Goal: Information Seeking & Learning: Check status

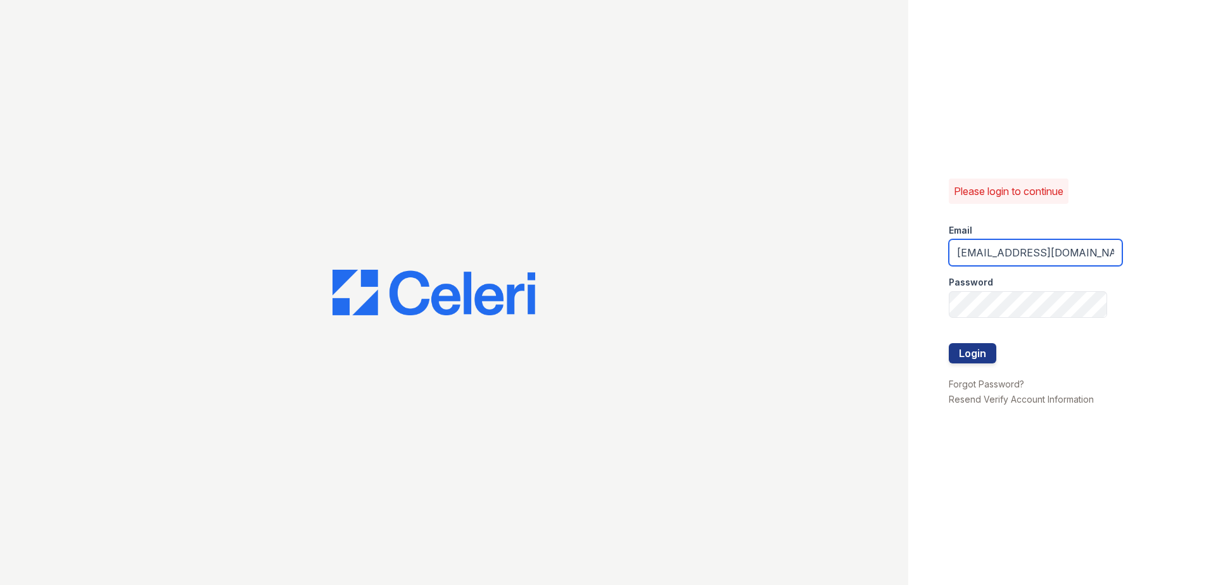
drag, startPoint x: 1085, startPoint y: 254, endPoint x: 819, endPoint y: 283, distance: 267.6
click at [819, 283] on div "Please login to continue Email renewserramesa@trinity-pm.com Password Login For…" at bounding box center [605, 292] width 1211 height 585
drag, startPoint x: 1047, startPoint y: 258, endPoint x: 934, endPoint y: 265, distance: 112.9
type input "m.com"
drag, startPoint x: 934, startPoint y: 265, endPoint x: 959, endPoint y: 223, distance: 48.9
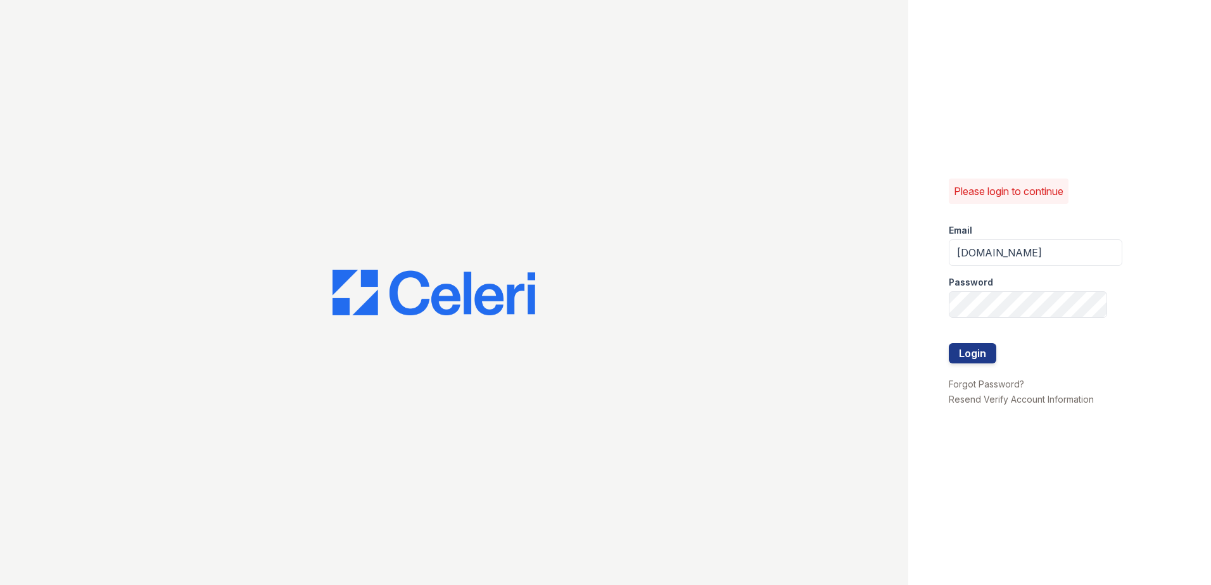
click at [959, 223] on div "Email" at bounding box center [1036, 226] width 174 height 25
drag, startPoint x: 1020, startPoint y: 262, endPoint x: 961, endPoint y: 250, distance: 60.2
click at [961, 249] on input "m.com" at bounding box center [1036, 252] width 174 height 27
click at [990, 263] on input "S" at bounding box center [1036, 252] width 174 height 27
type input "Scohen@trinity-pm.com"
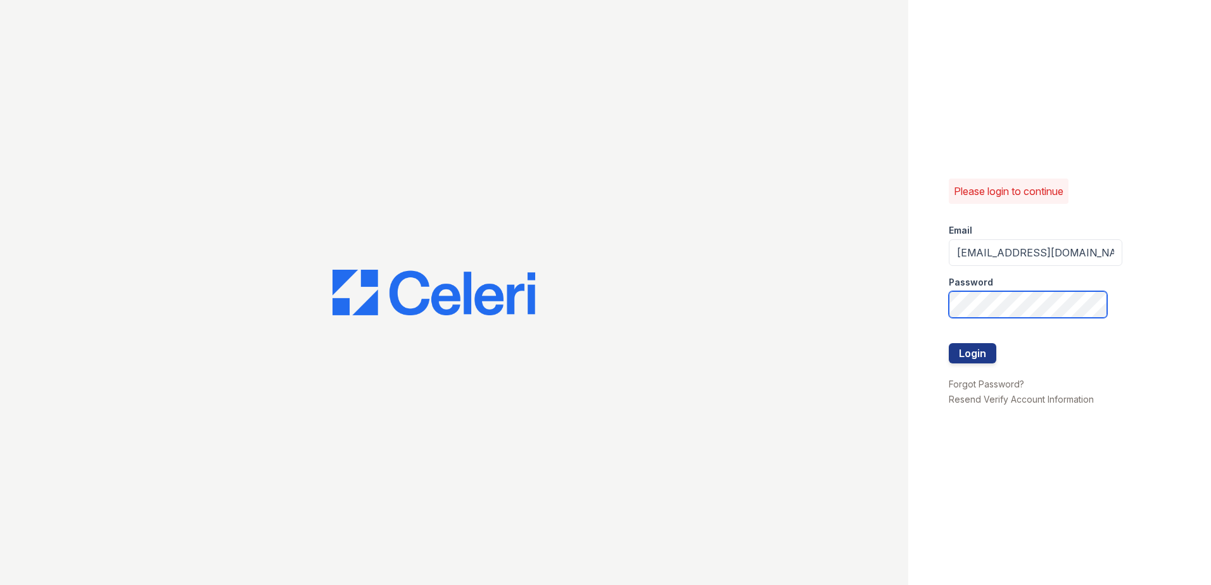
click at [901, 290] on div "Please login to continue Email Scohen@trinity-pm.com Password Login Forgot Pass…" at bounding box center [605, 292] width 1211 height 585
click at [963, 353] on button "Login" at bounding box center [972, 353] width 47 height 20
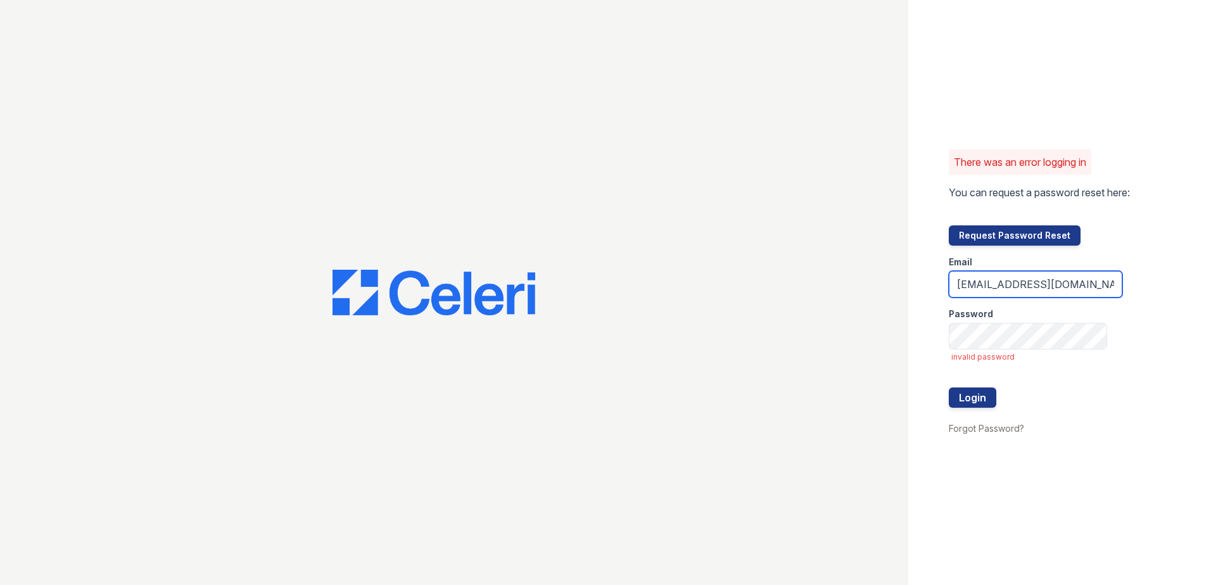
drag, startPoint x: 1077, startPoint y: 279, endPoint x: 816, endPoint y: 260, distance: 261.6
click at [816, 260] on div "There was an error logging in You can request a password reset here: Request Pa…" at bounding box center [605, 292] width 1211 height 585
type input "A"
type input "[EMAIL_ADDRESS][DOMAIN_NAME]"
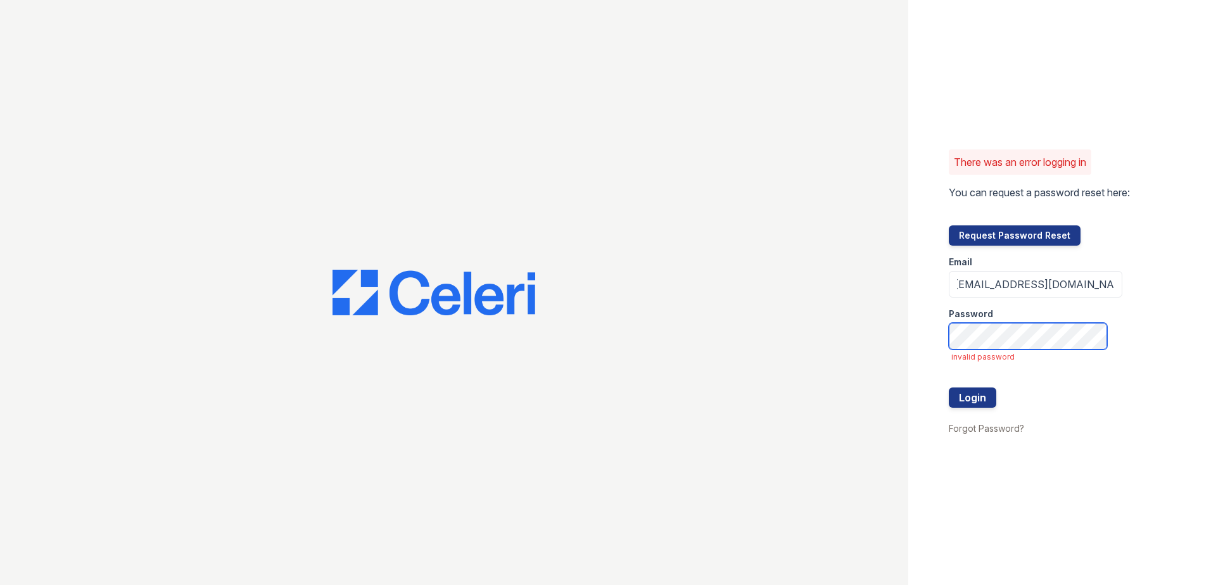
scroll to position [0, 0]
click at [977, 400] on button "Login" at bounding box center [972, 398] width 47 height 20
click at [976, 402] on button "Login" at bounding box center [972, 398] width 47 height 20
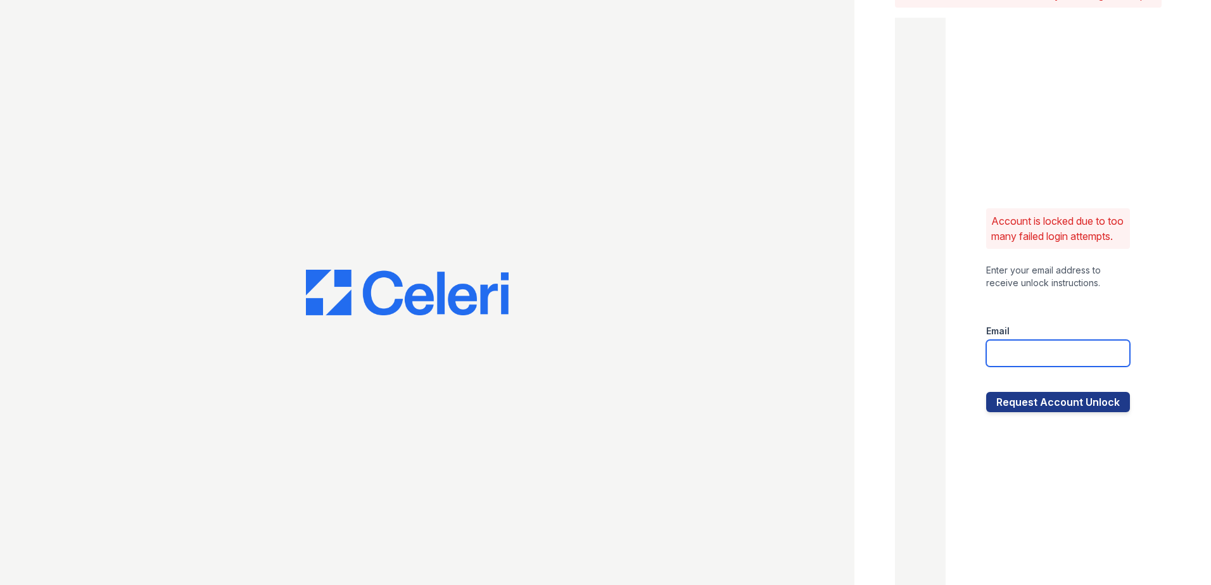
click at [1025, 358] on input "email" at bounding box center [1058, 353] width 144 height 27
click at [1085, 309] on div at bounding box center [1058, 301] width 144 height 25
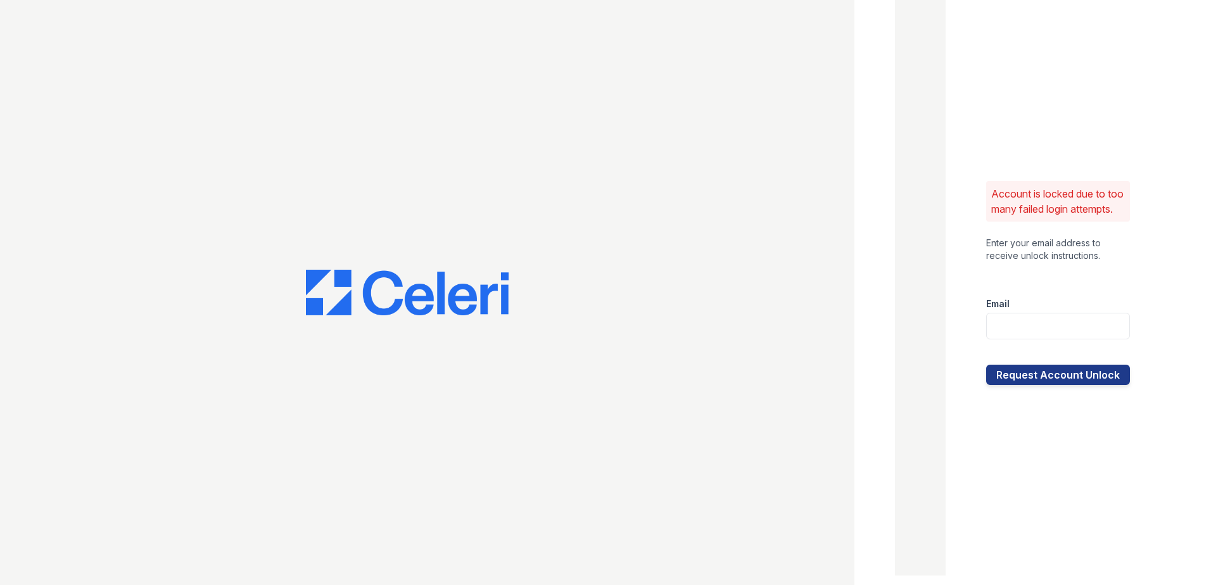
scroll to position [8, 0]
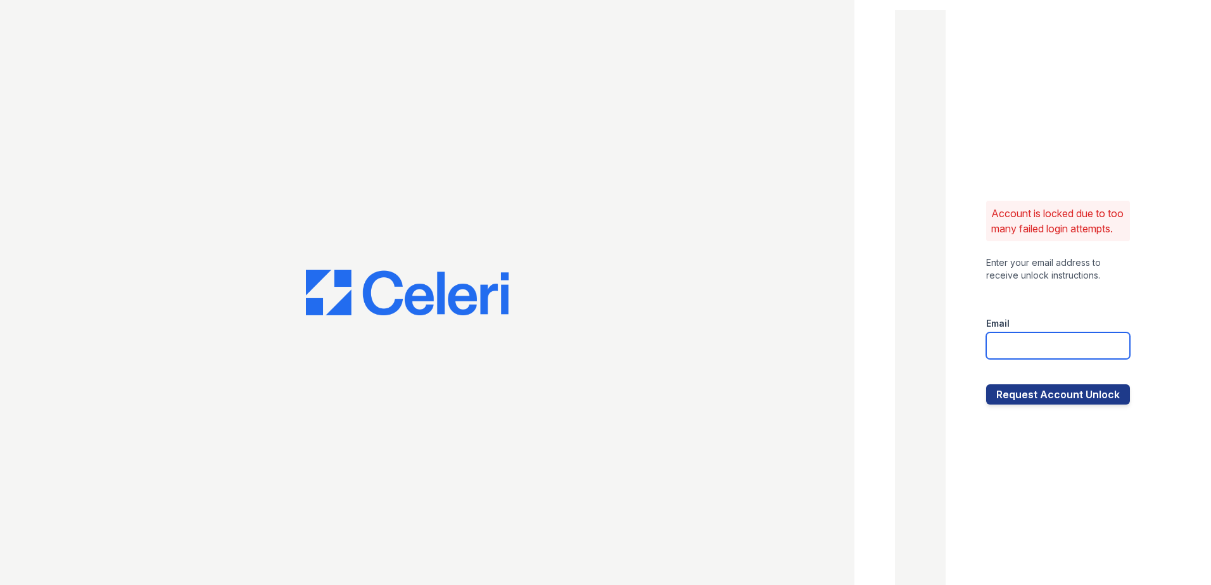
click at [1098, 359] on input "email" at bounding box center [1058, 345] width 144 height 27
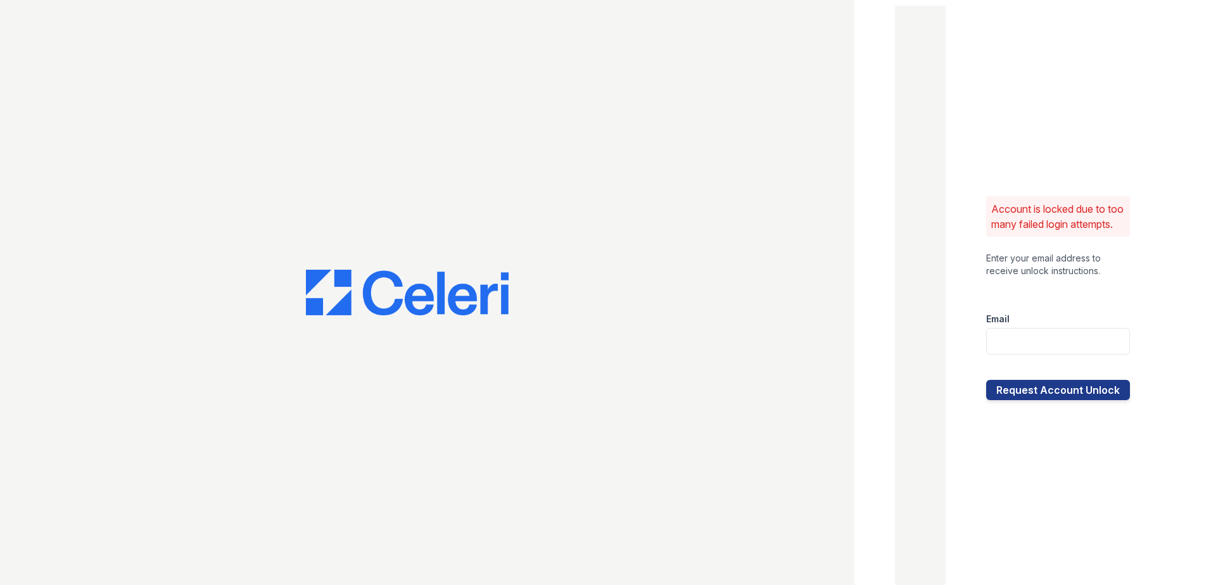
click at [1099, 322] on div "Email" at bounding box center [1058, 315] width 144 height 25
click at [1054, 347] on input "email" at bounding box center [1058, 341] width 144 height 27
type input "Arrivewakaba@trinity-pm.com"
click at [1132, 329] on div "Account is locked due to too many failed login attempts. Enter your email addre…" at bounding box center [1057, 298] width 225 height 585
click at [1091, 400] on button "Request Account Unlock" at bounding box center [1058, 390] width 144 height 20
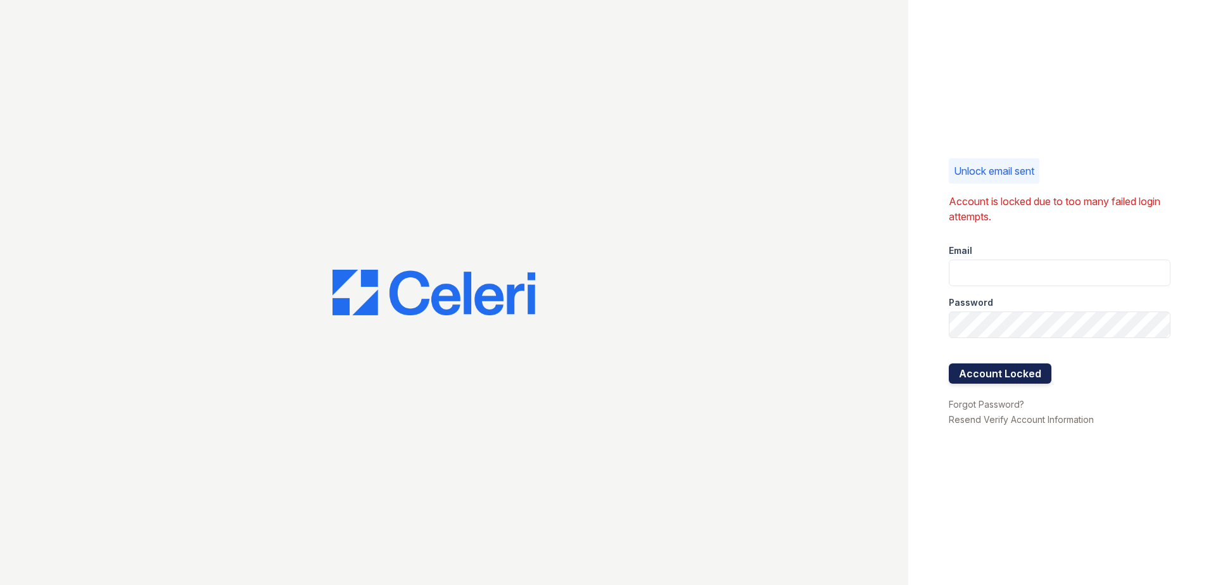
click at [1001, 342] on form "Account is locked due to too many failed login attempts. Email Password Account…" at bounding box center [1060, 295] width 222 height 203
click at [983, 167] on p "Unlock email sent" at bounding box center [994, 170] width 80 height 15
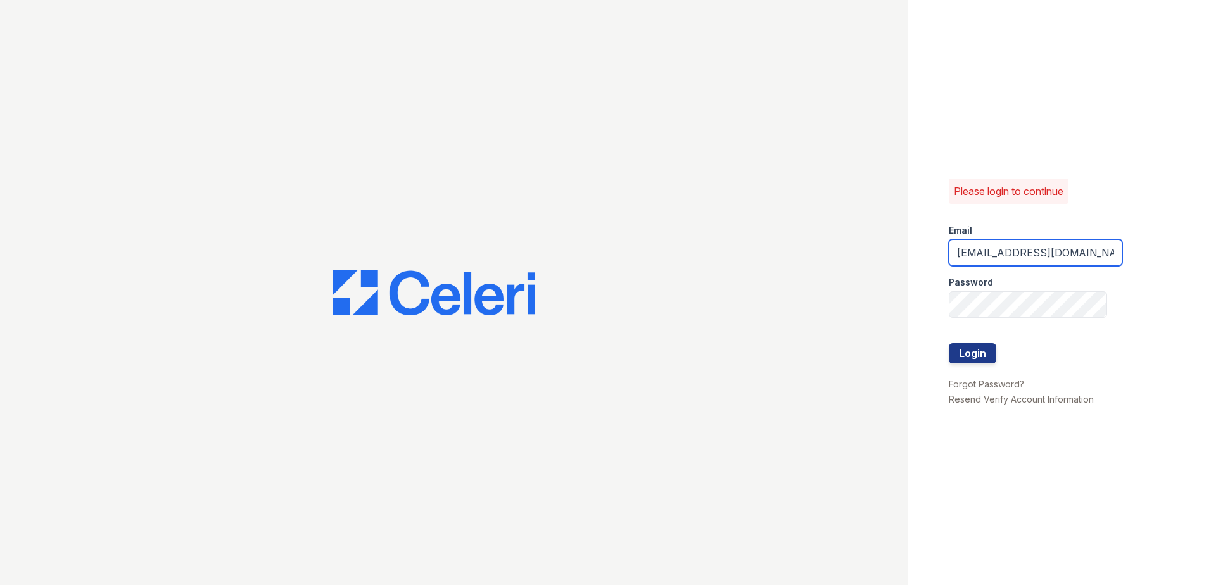
drag, startPoint x: 1087, startPoint y: 255, endPoint x: 888, endPoint y: 232, distance: 200.1
click at [885, 233] on div "Please login to continue Email renewserramesa@trinity-pm.com Password Login For…" at bounding box center [605, 292] width 1211 height 585
type input "m"
click at [1024, 246] on input "email" at bounding box center [1036, 252] width 174 height 27
type input "Scohen@trinity-pm.com"
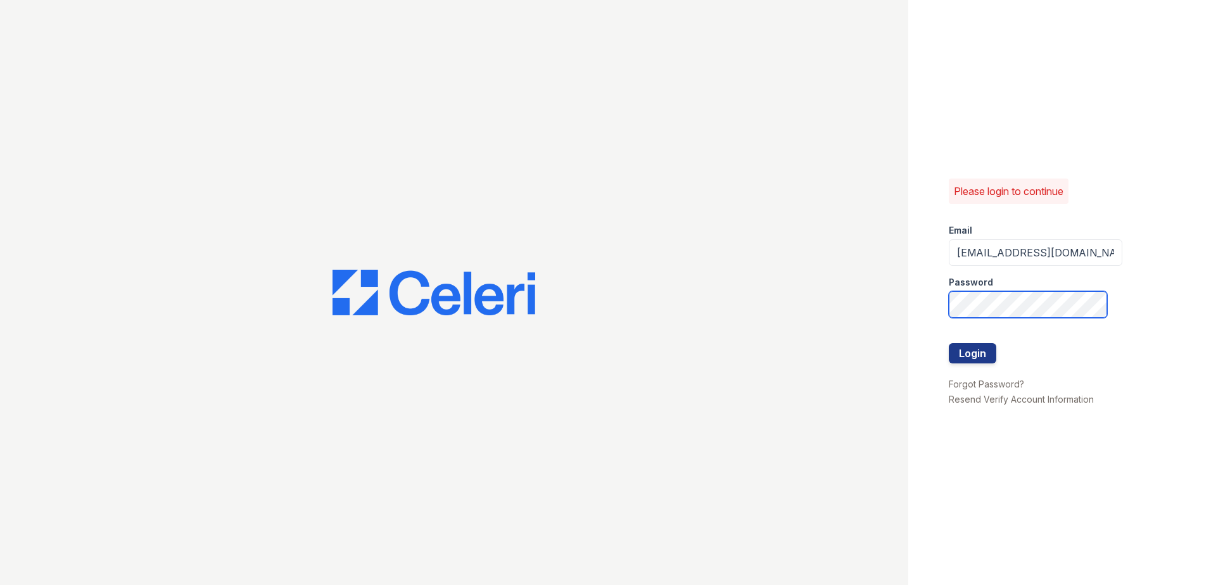
click at [911, 296] on div "Please login to continue Email Scohen@trinity-pm.com Password Login Forgot Pass…" at bounding box center [1059, 292] width 303 height 585
click at [985, 360] on button "Login" at bounding box center [972, 353] width 47 height 20
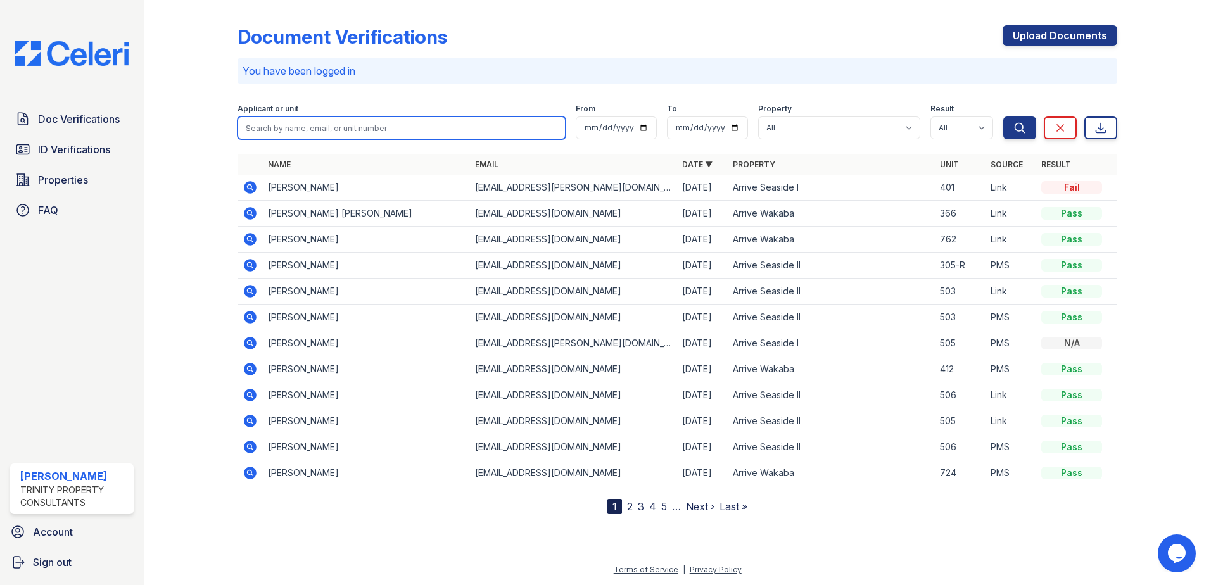
click at [434, 133] on input "search" at bounding box center [401, 128] width 328 height 23
click at [494, 127] on input "search" at bounding box center [401, 128] width 328 height 23
type input "mingyue"
click at [1003, 117] on button "Search" at bounding box center [1019, 128] width 33 height 23
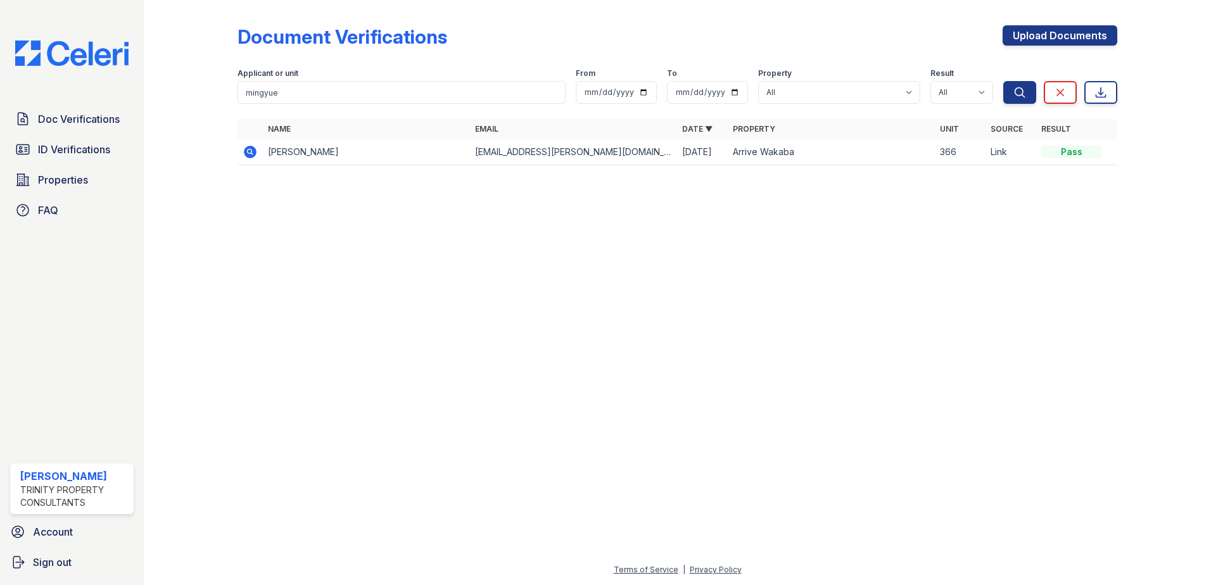
click at [251, 156] on icon at bounding box center [250, 152] width 13 height 13
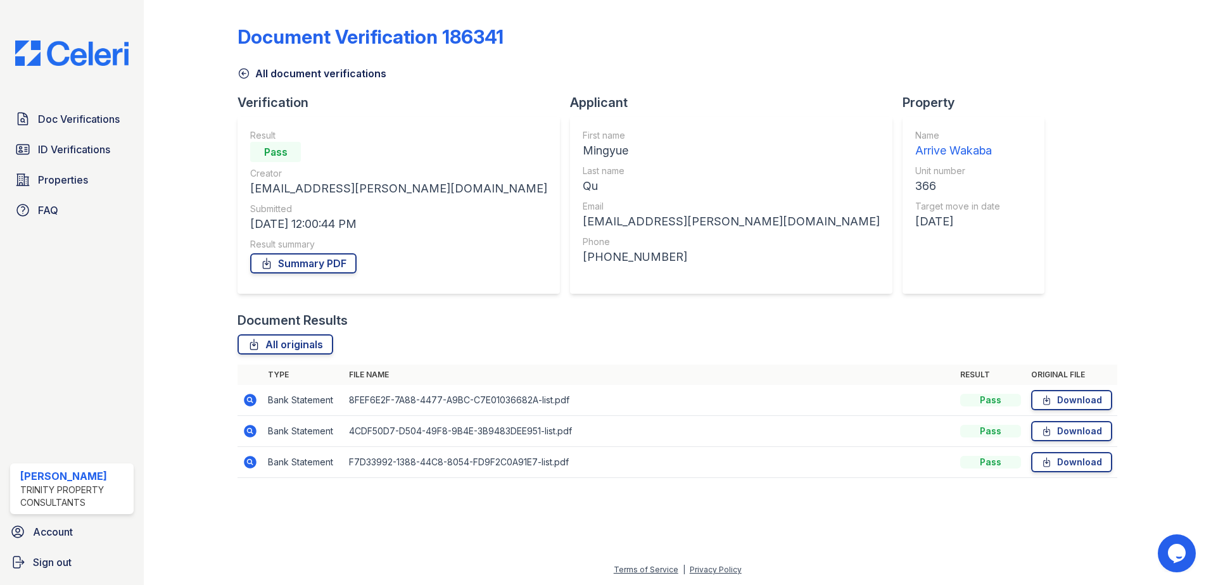
click at [248, 461] on icon at bounding box center [250, 462] width 15 height 15
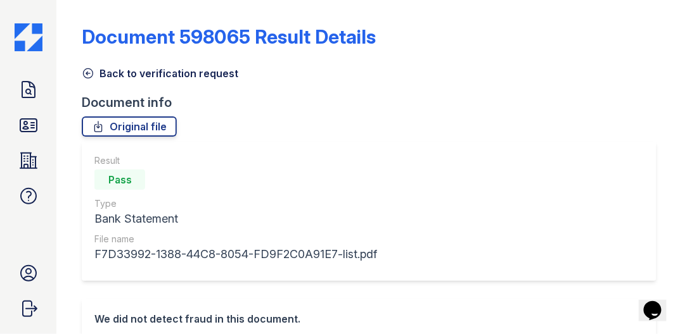
click at [89, 73] on icon at bounding box center [88, 73] width 9 height 9
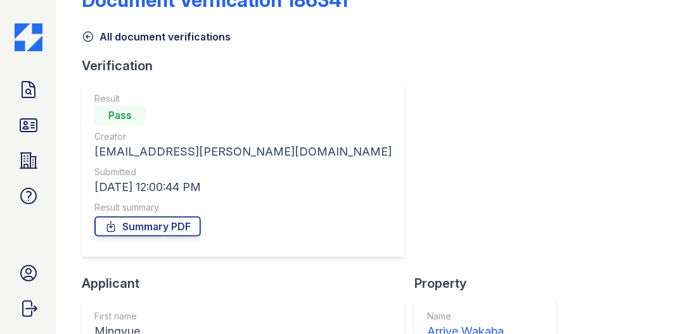
scroll to position [198, 0]
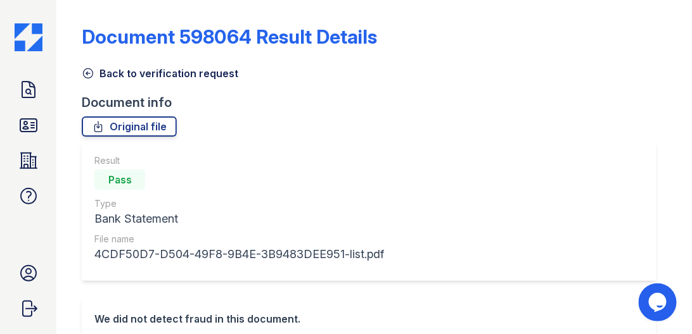
click at [89, 78] on icon at bounding box center [88, 73] width 9 height 9
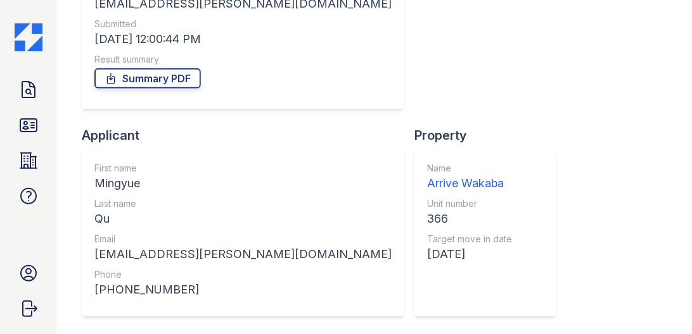
scroll to position [198, 0]
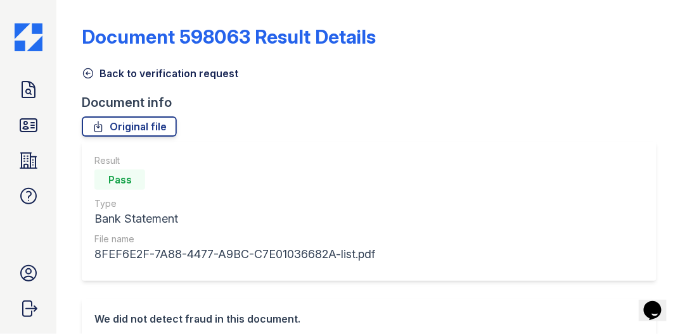
click at [87, 77] on icon at bounding box center [88, 73] width 13 height 13
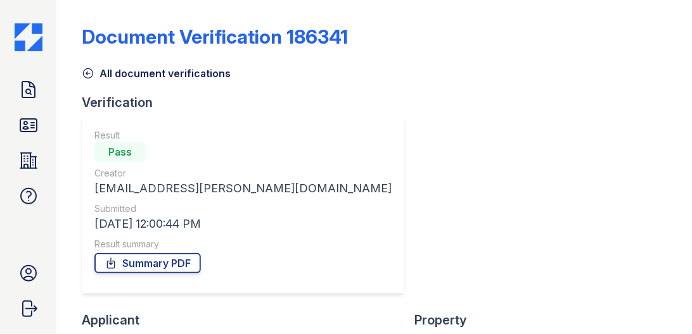
click at [89, 75] on icon at bounding box center [88, 73] width 13 height 13
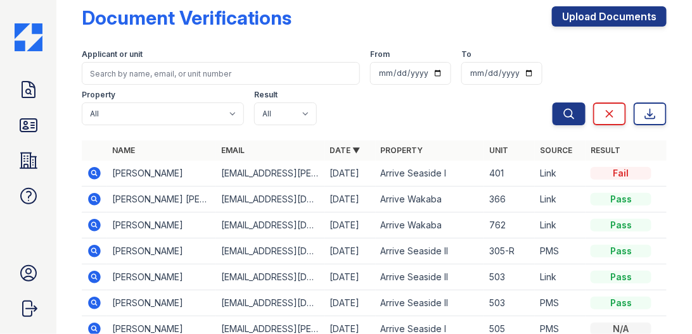
scroll to position [36, 0]
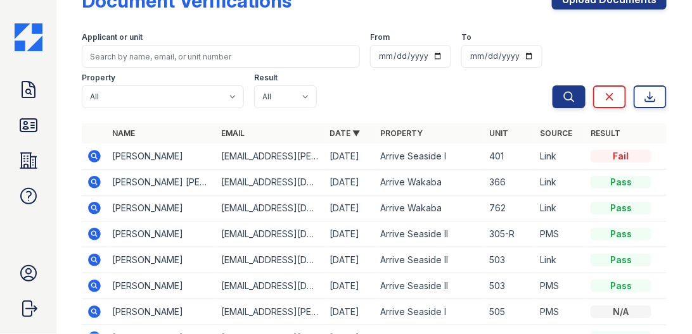
click at [94, 186] on icon at bounding box center [95, 182] width 13 height 13
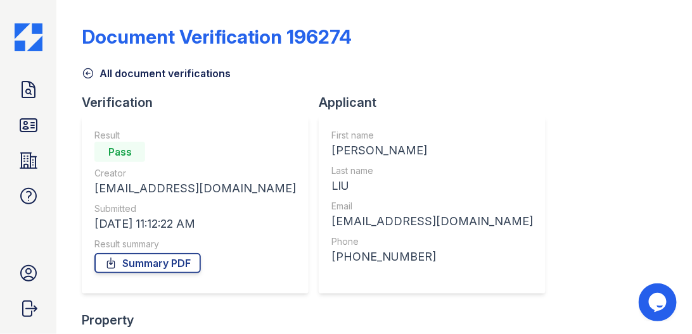
click at [86, 74] on icon at bounding box center [88, 73] width 13 height 13
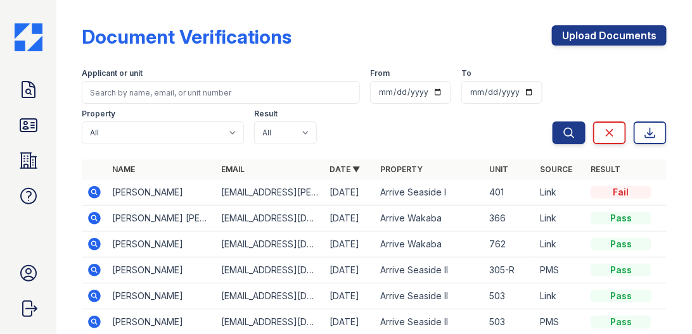
click at [92, 218] on icon at bounding box center [94, 218] width 15 height 15
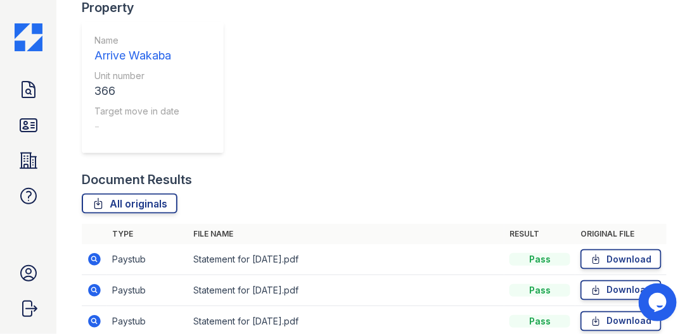
scroll to position [326, 0]
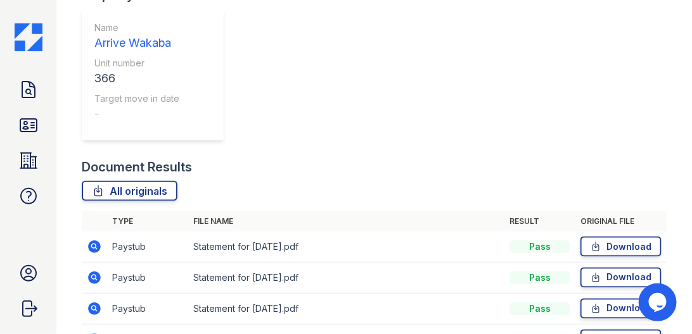
click at [95, 332] on icon at bounding box center [94, 339] width 15 height 15
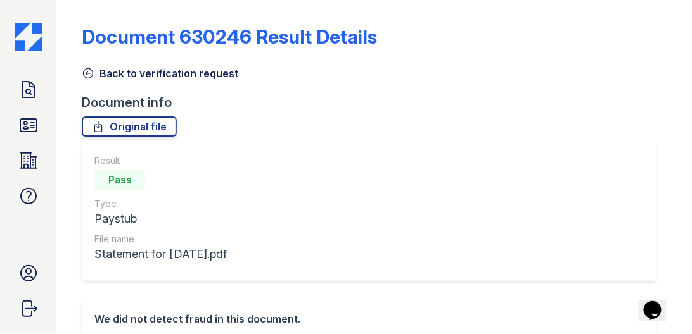
click at [89, 77] on icon at bounding box center [88, 73] width 13 height 13
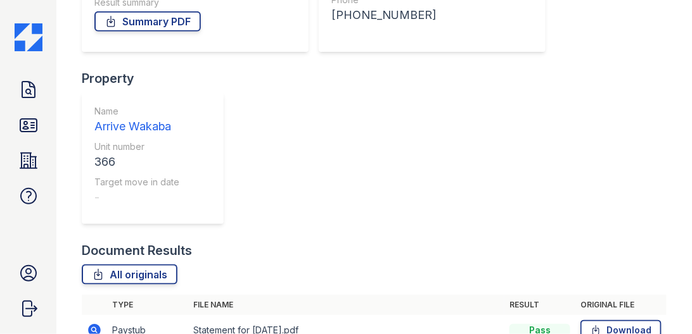
scroll to position [253, 0]
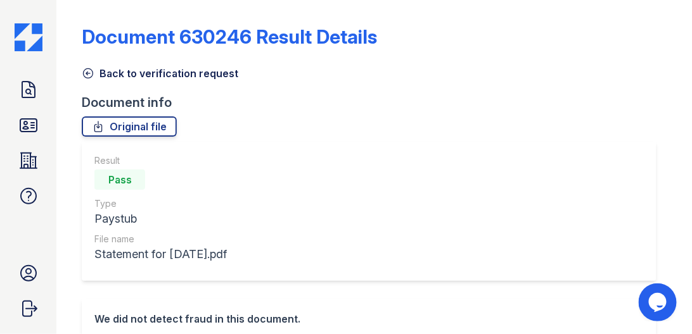
click at [91, 75] on icon at bounding box center [88, 73] width 13 height 13
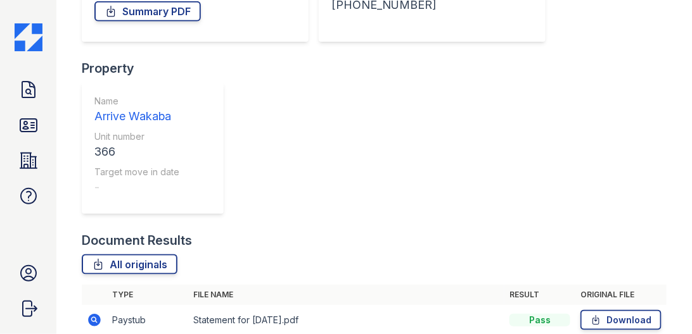
scroll to position [253, 0]
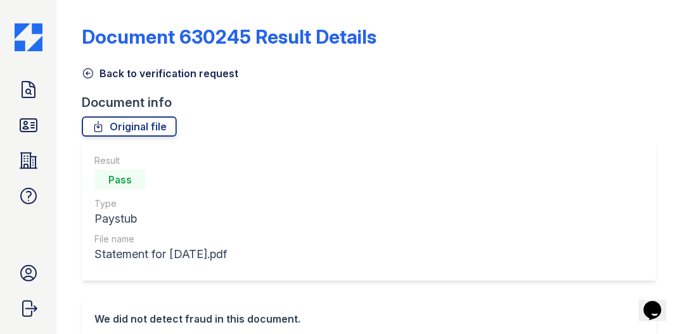
drag, startPoint x: 89, startPoint y: 74, endPoint x: 97, endPoint y: 80, distance: 10.4
click at [89, 74] on icon at bounding box center [88, 73] width 13 height 13
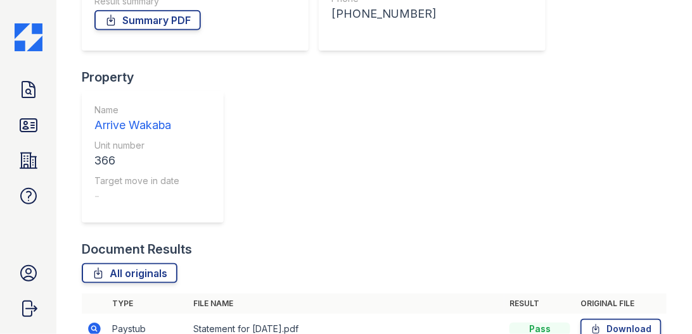
scroll to position [253, 0]
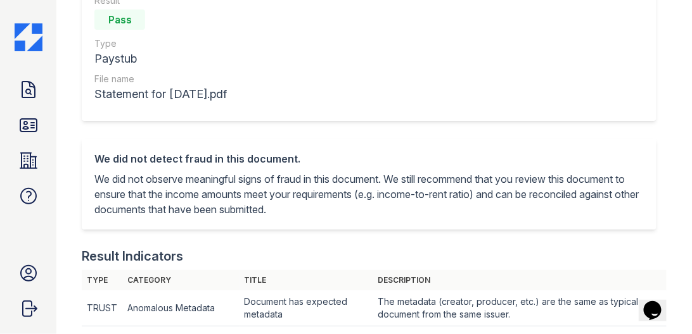
scroll to position [36, 0]
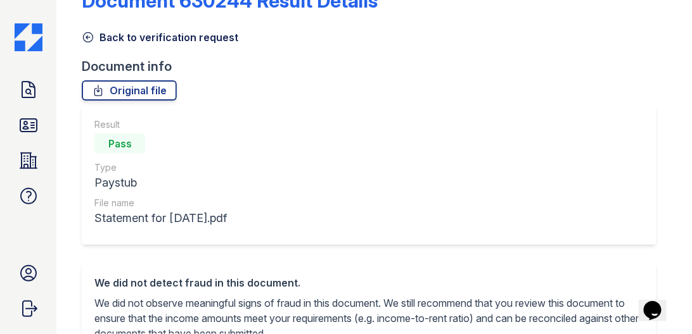
click at [82, 37] on icon at bounding box center [88, 37] width 13 height 13
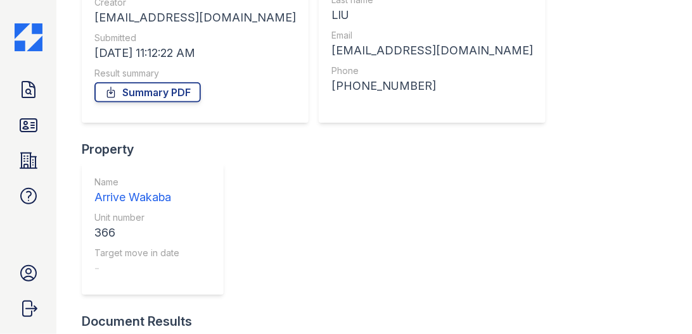
scroll to position [217, 0]
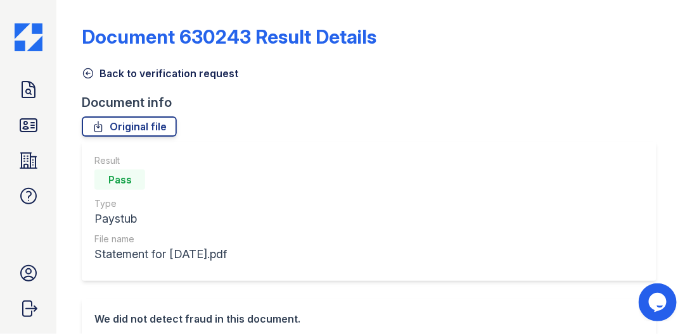
click at [84, 79] on icon at bounding box center [88, 73] width 13 height 13
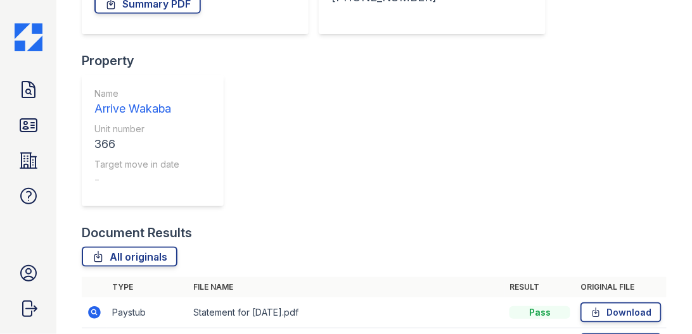
scroll to position [289, 0]
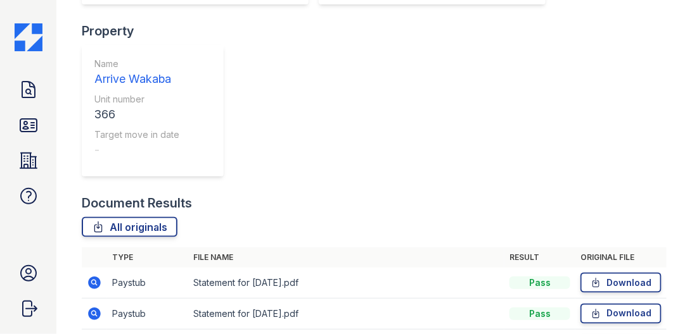
click at [98, 277] on icon at bounding box center [95, 283] width 13 height 13
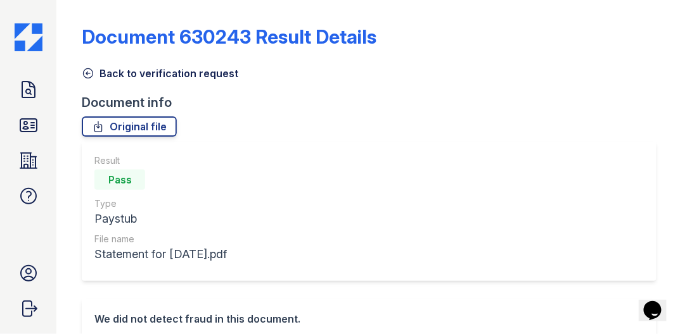
click at [84, 71] on icon at bounding box center [88, 73] width 13 height 13
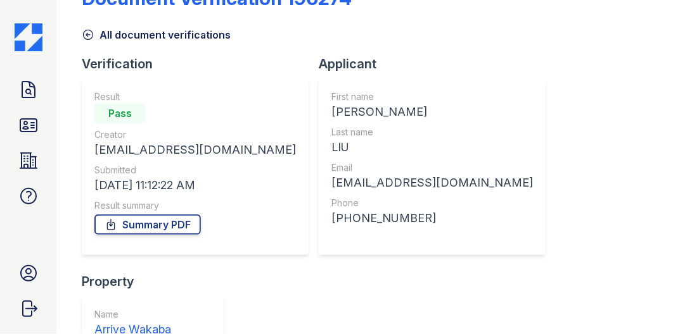
scroll to position [217, 0]
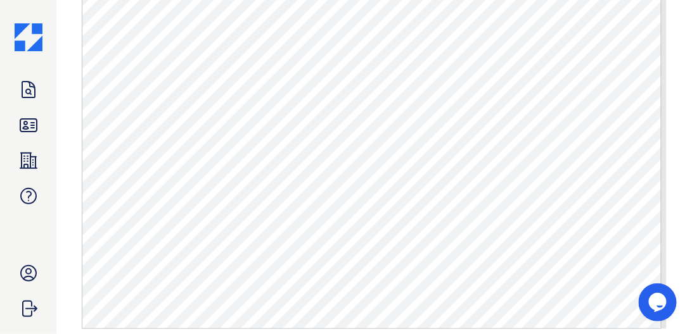
scroll to position [651, 0]
click at [676, 58] on main "Document 630244 Result Details Back to verification request Document info Origi…" at bounding box center [373, 167] width 635 height 334
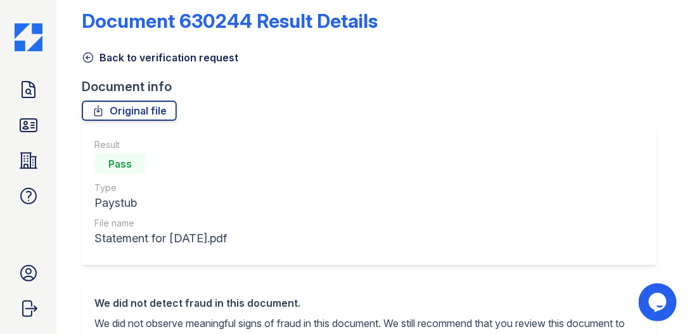
scroll to position [0, 0]
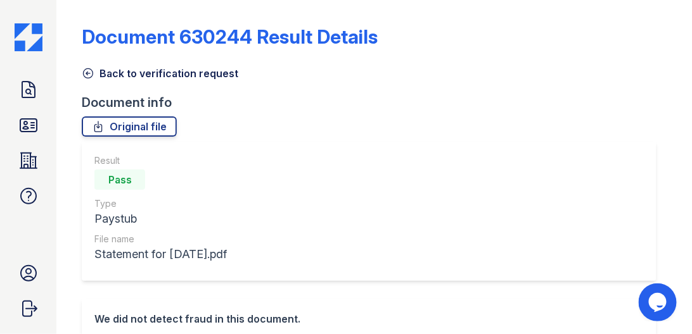
click at [87, 73] on icon at bounding box center [88, 73] width 9 height 9
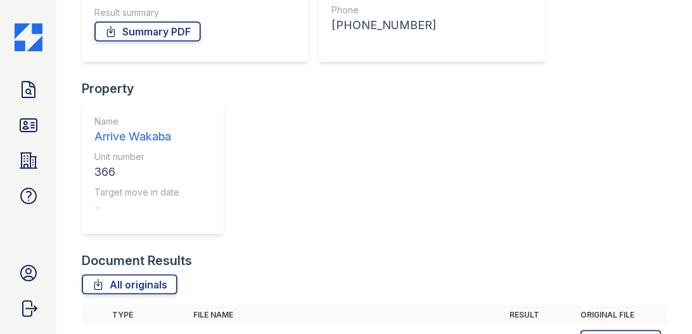
scroll to position [253, 0]
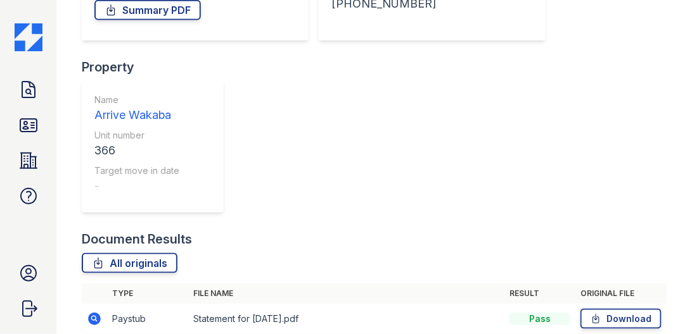
click at [92, 313] on icon at bounding box center [95, 319] width 13 height 13
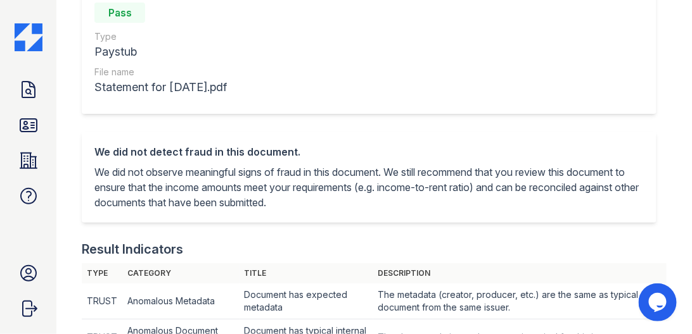
scroll to position [21, 0]
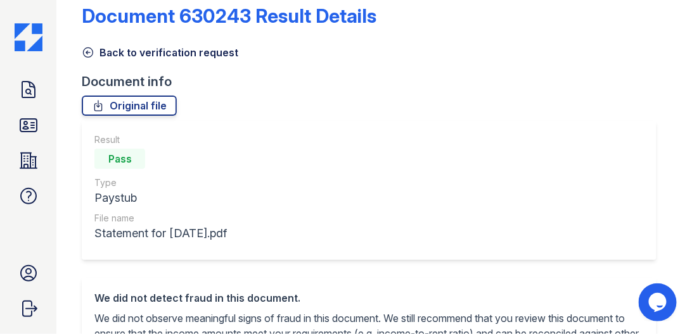
click at [85, 51] on icon at bounding box center [88, 52] width 13 height 13
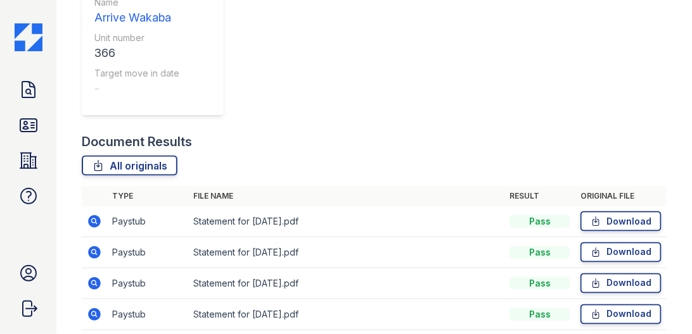
scroll to position [362, 0]
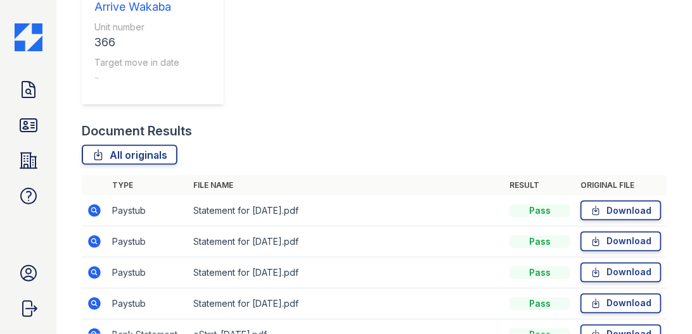
click at [93, 329] on icon at bounding box center [95, 335] width 13 height 13
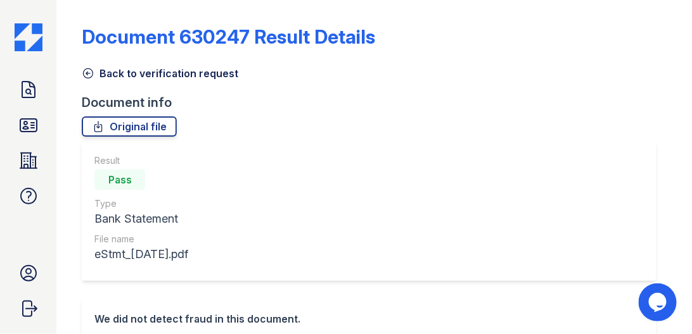
click at [92, 75] on icon at bounding box center [88, 73] width 9 height 9
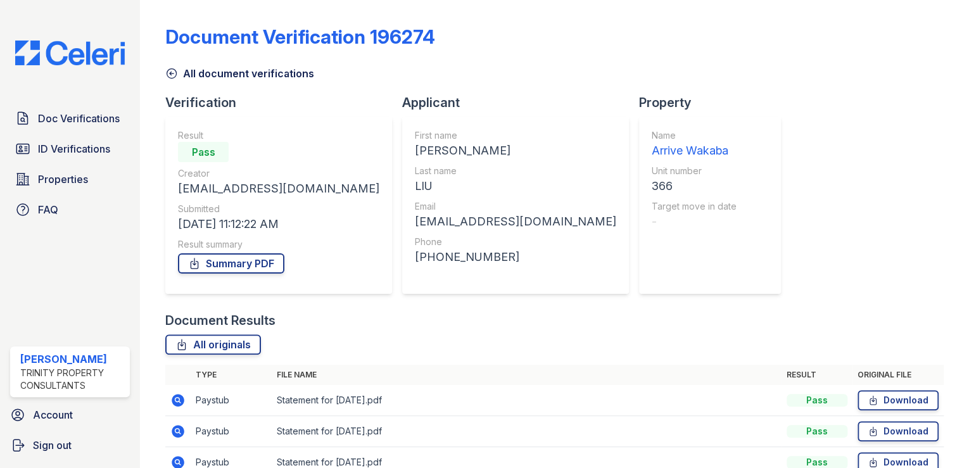
click at [167, 73] on icon at bounding box center [171, 73] width 13 height 13
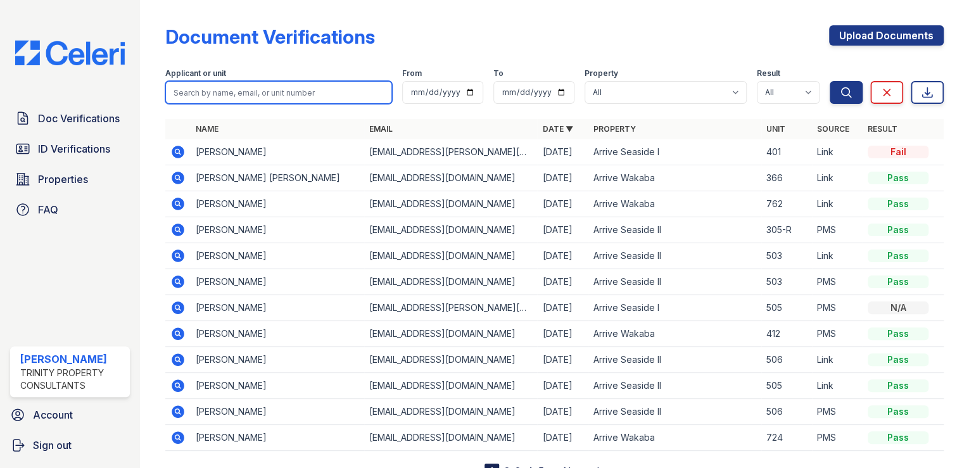
click at [223, 86] on input "search" at bounding box center [278, 92] width 227 height 23
type input "mingyue"
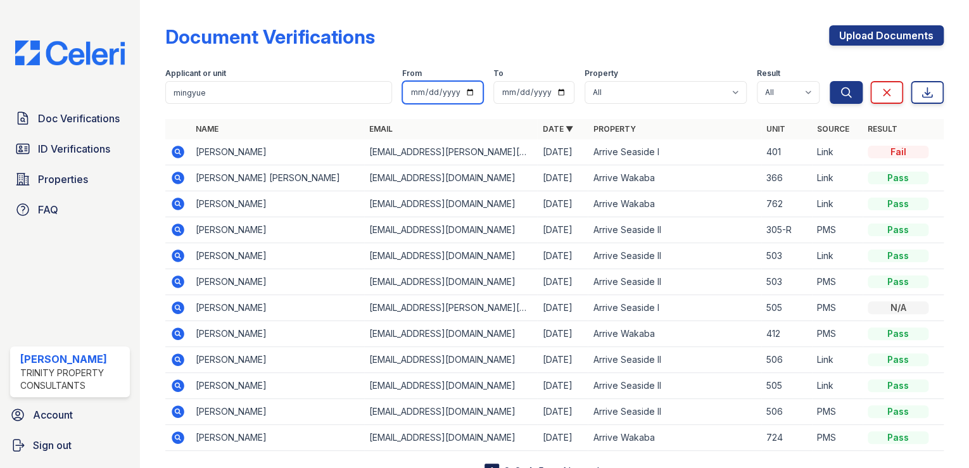
click at [691, 81] on button "Search" at bounding box center [846, 92] width 33 height 23
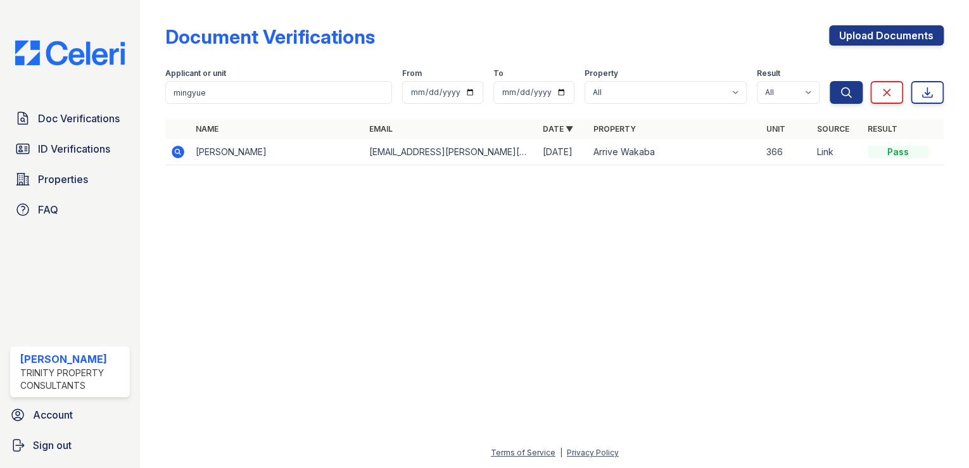
click at [165, 149] on td at bounding box center [177, 152] width 25 height 26
click at [172, 149] on icon at bounding box center [178, 152] width 13 height 13
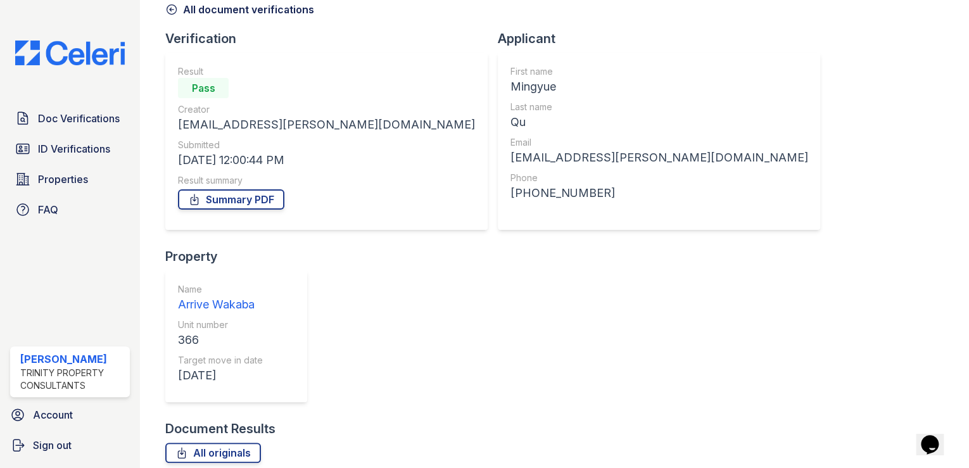
scroll to position [65, 0]
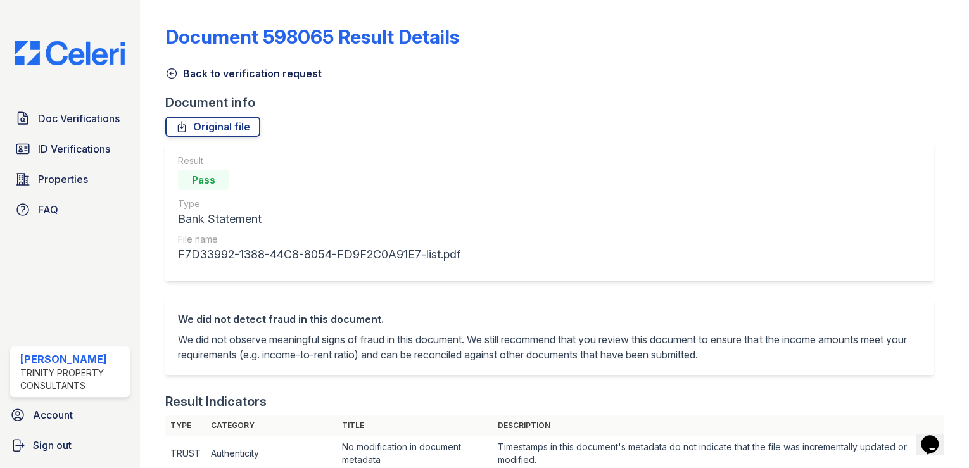
click at [173, 76] on icon at bounding box center [171, 73] width 13 height 13
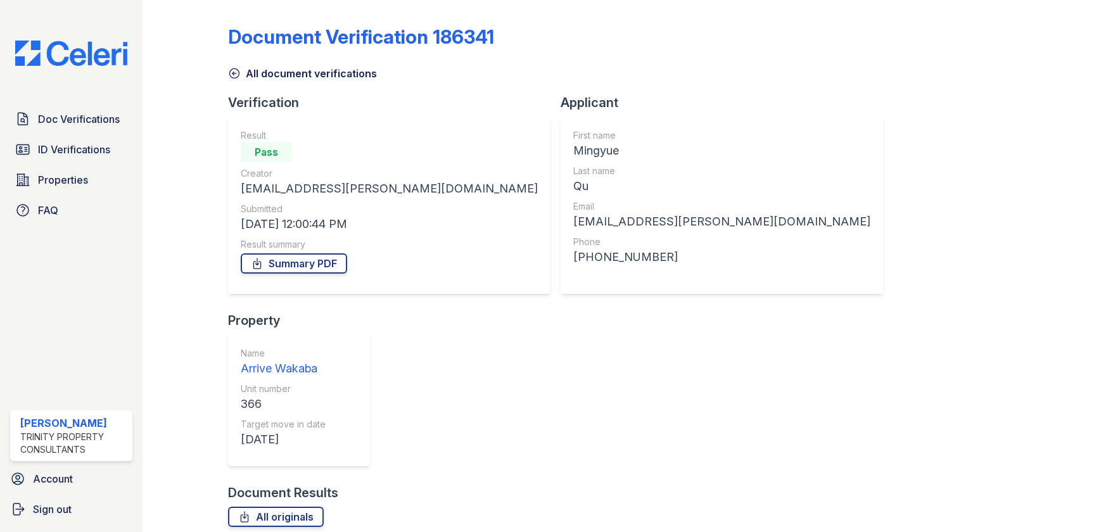
click at [227, 70] on div at bounding box center [196, 334] width 66 height 658
click at [229, 70] on icon at bounding box center [234, 73] width 13 height 13
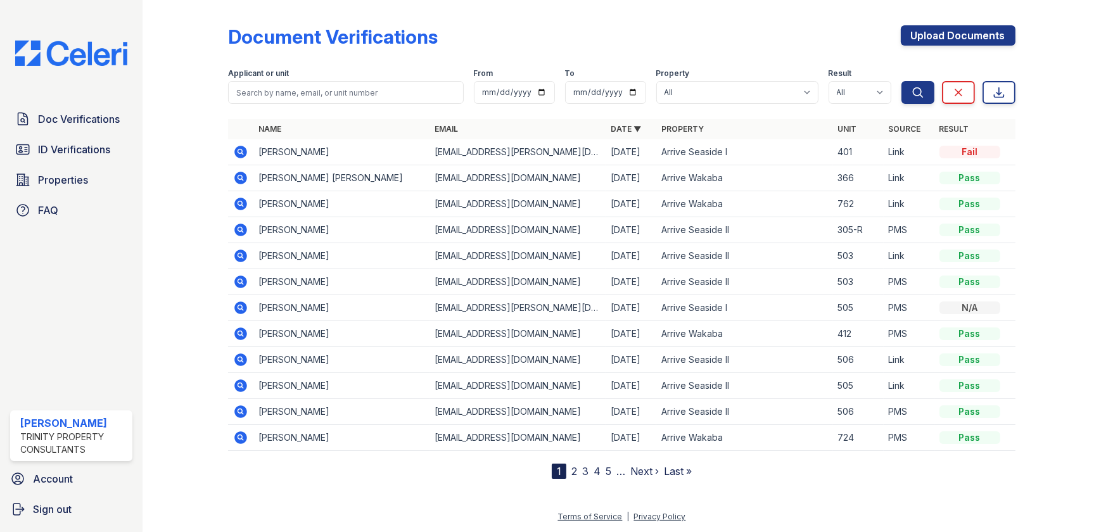
click at [241, 177] on icon at bounding box center [240, 177] width 15 height 15
